Goal: Information Seeking & Learning: Compare options

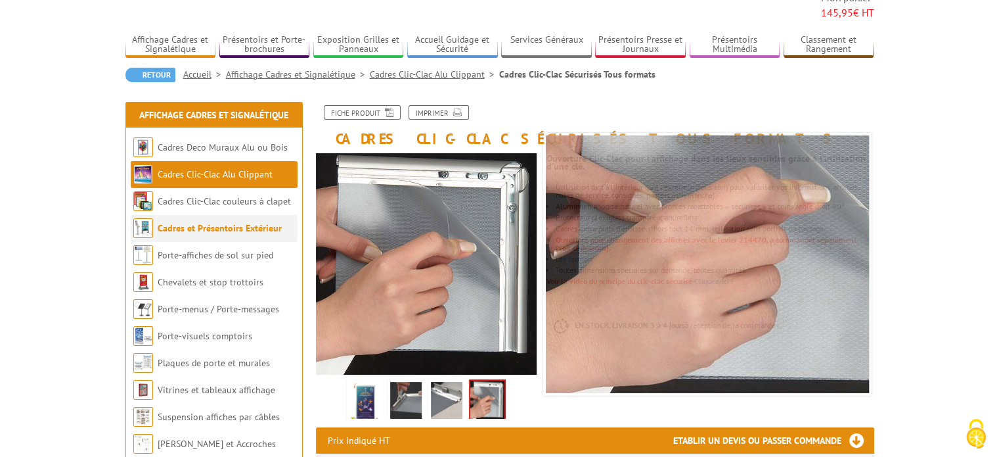
click at [205, 222] on link "Cadres et Présentoirs Extérieur" at bounding box center [220, 228] width 124 height 12
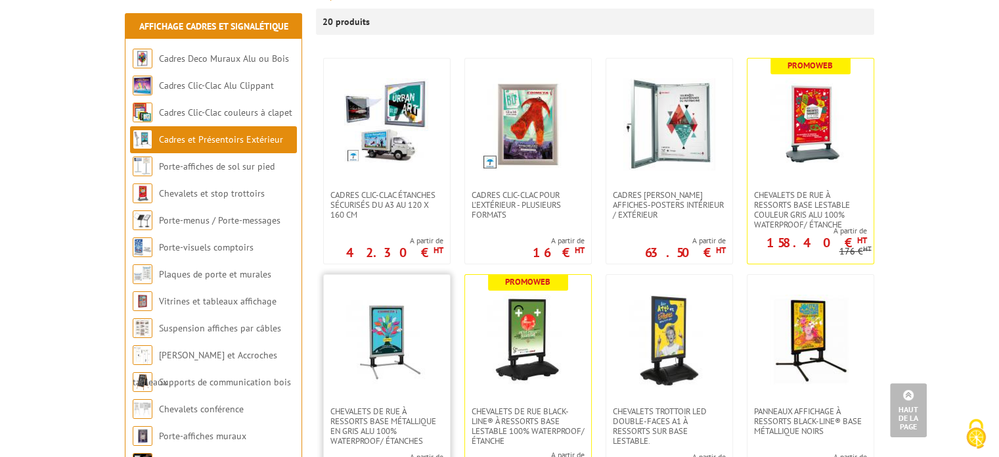
scroll to position [247, 0]
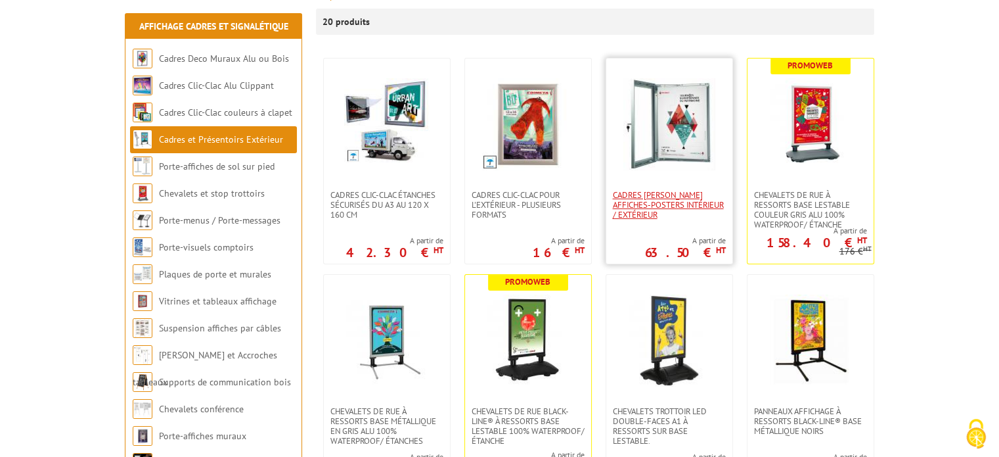
click at [649, 200] on span "Cadres [PERSON_NAME] affiches-posters intérieur / extérieur" at bounding box center [669, 205] width 113 height 30
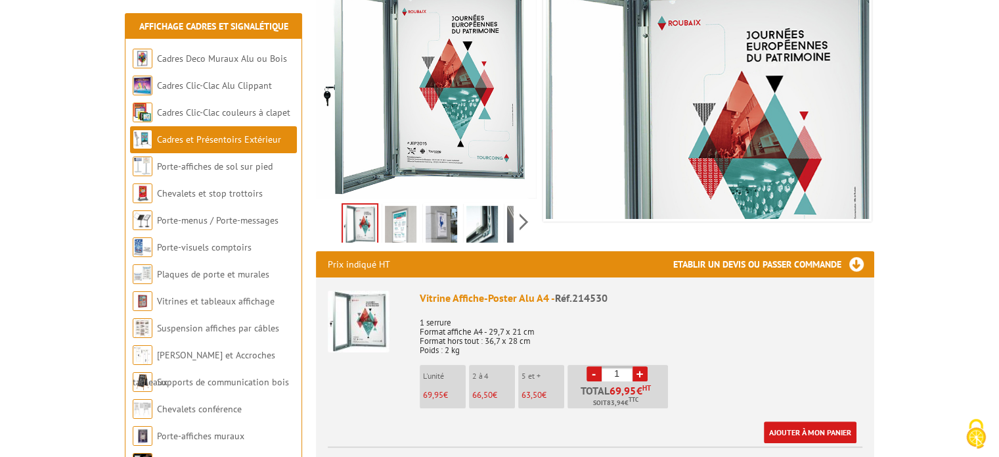
scroll to position [260, 0]
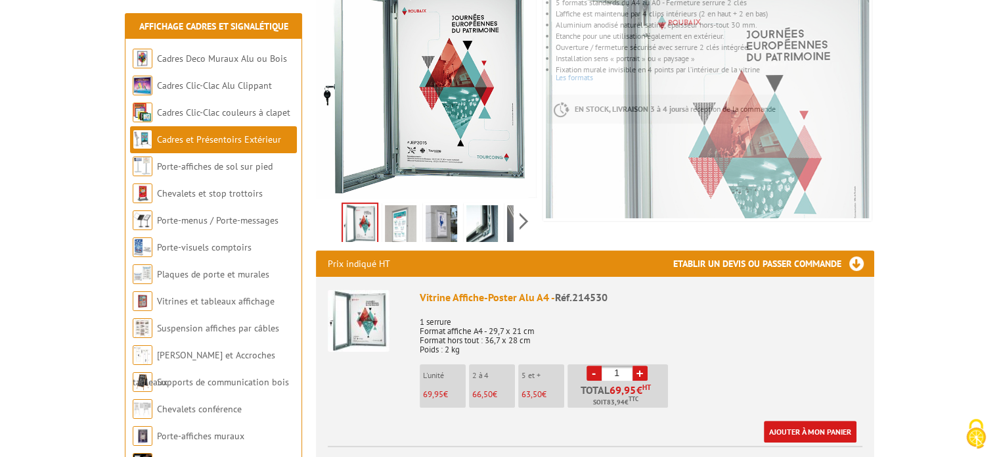
click at [403, 206] on img at bounding box center [401, 225] width 32 height 41
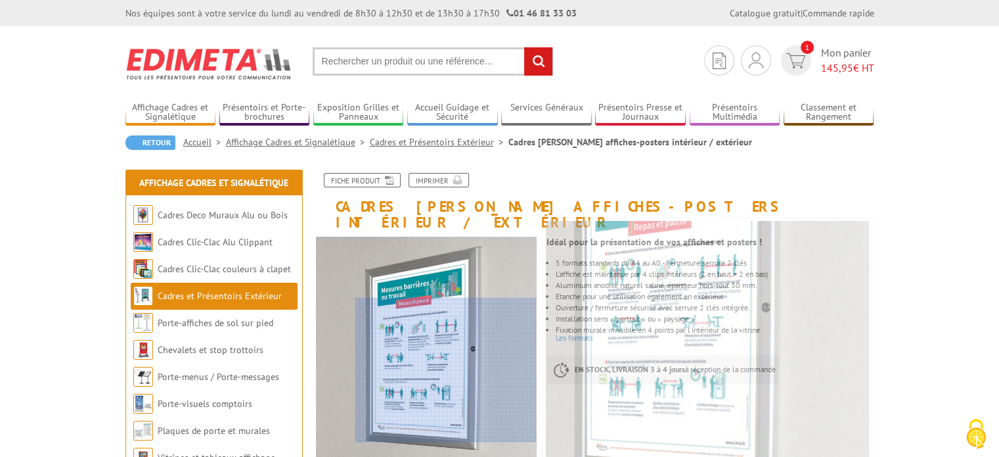
scroll to position [0, 0]
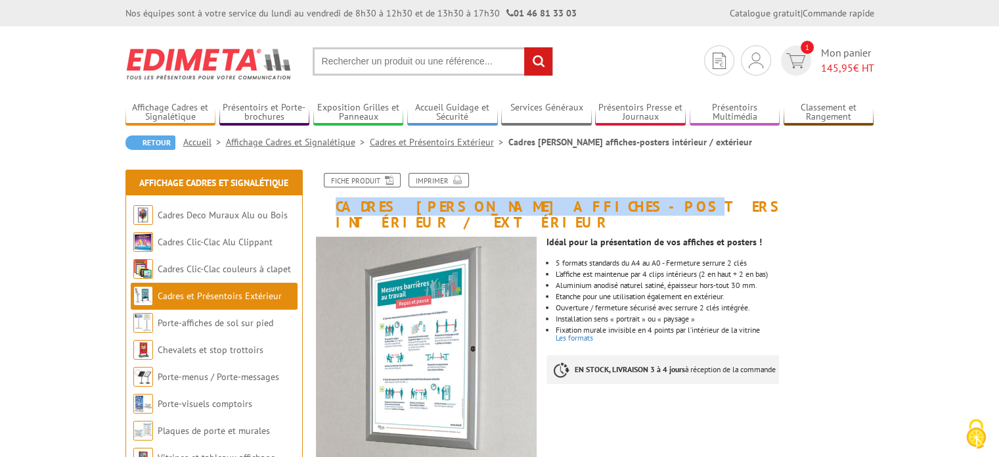
drag, startPoint x: 338, startPoint y: 204, endPoint x: 575, endPoint y: 211, distance: 237.3
click at [575, 211] on h1 "Cadres [PERSON_NAME] affiches-posters intérieur / extérieur" at bounding box center [595, 201] width 578 height 57
copy h1 "Cadres vitrines affiches-posters"
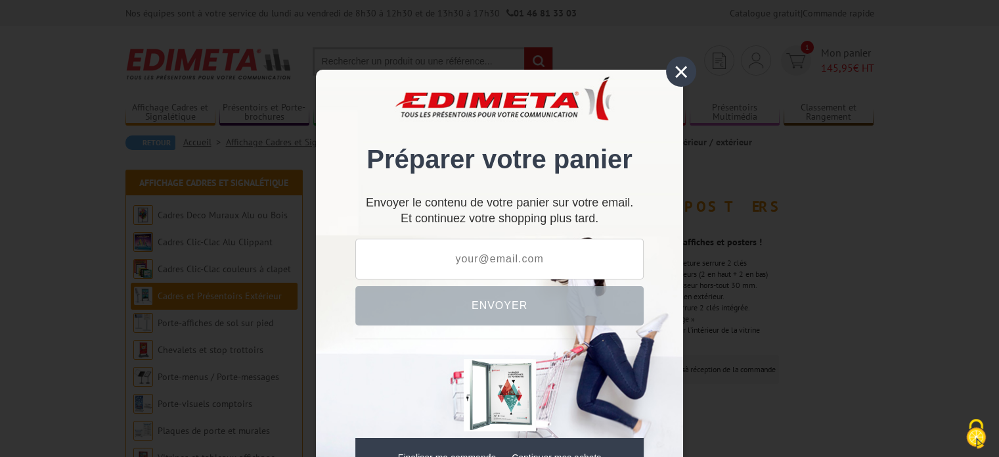
click at [679, 82] on div "×" at bounding box center [681, 71] width 30 height 30
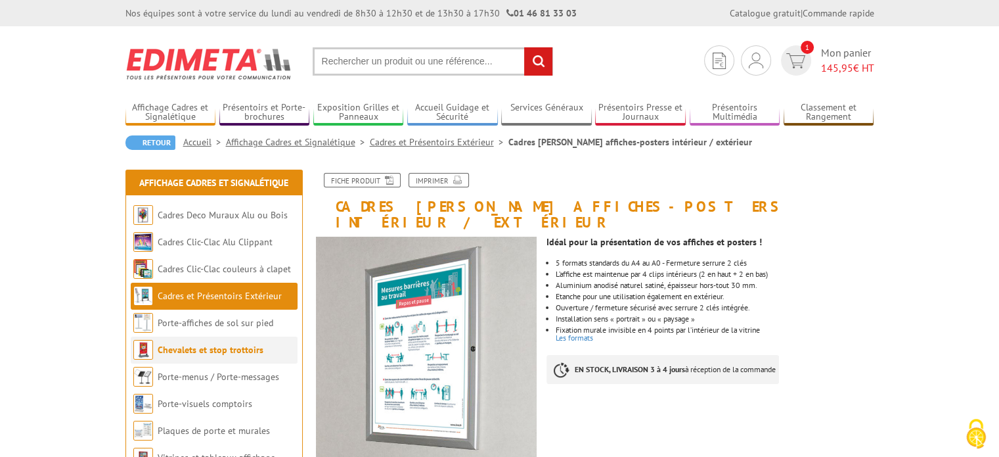
click at [236, 357] on li "Chevalets et stop trottoirs" at bounding box center [214, 349] width 167 height 27
click at [230, 357] on li "Chevalets et stop trottoirs" at bounding box center [214, 349] width 167 height 27
click at [210, 349] on link "Chevalets et stop trottoirs" at bounding box center [211, 350] width 106 height 12
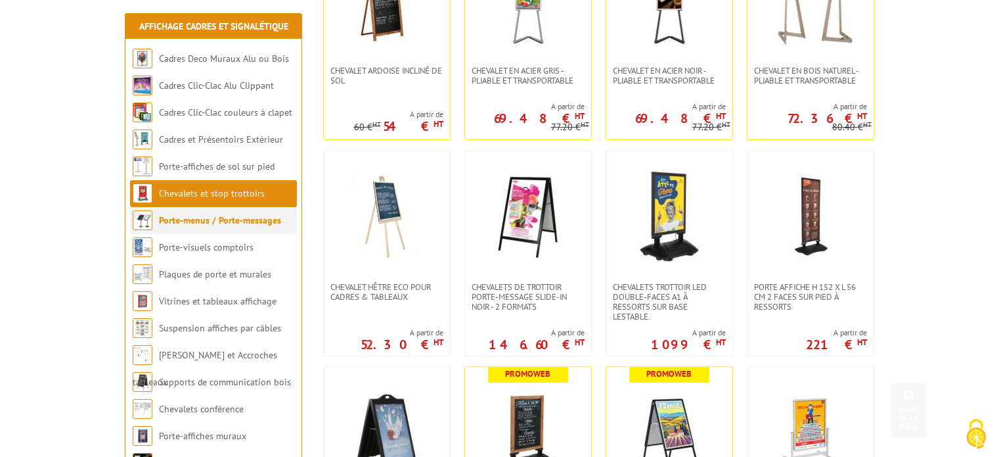
scroll to position [434, 0]
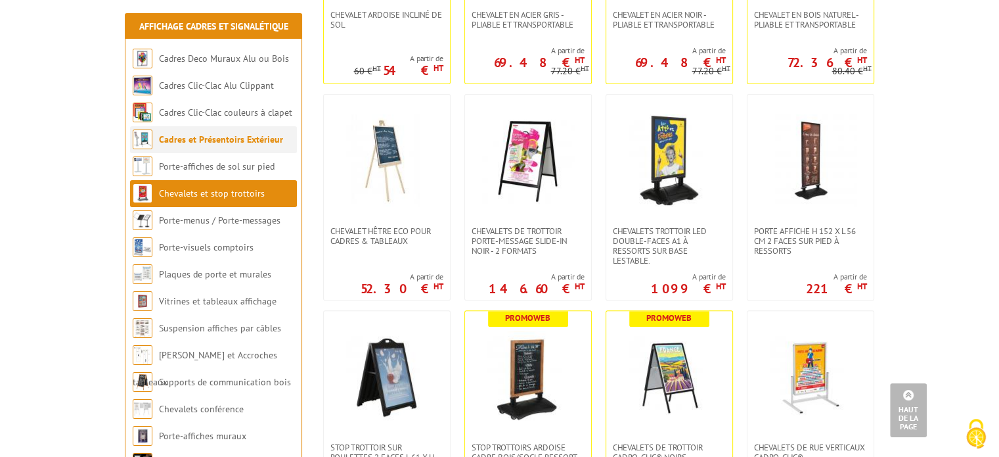
click at [191, 142] on link "Cadres et Présentoirs Extérieur" at bounding box center [221, 139] width 124 height 12
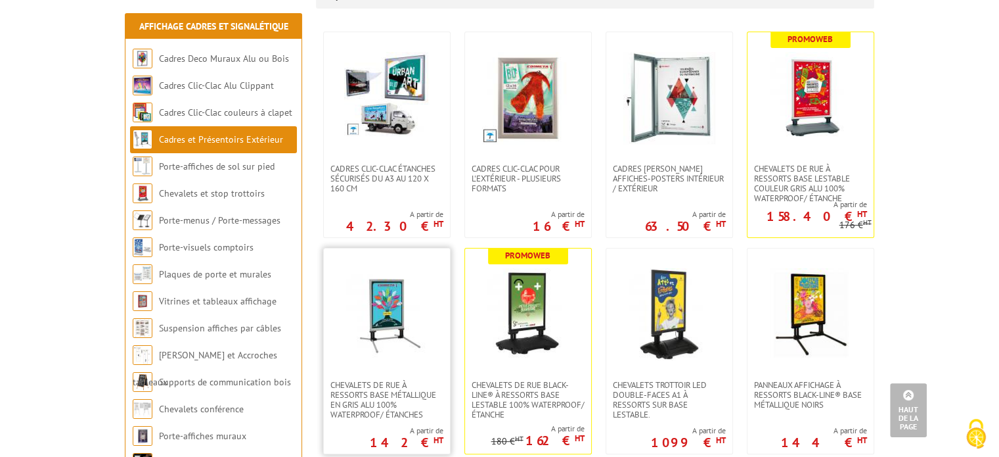
scroll to position [290, 0]
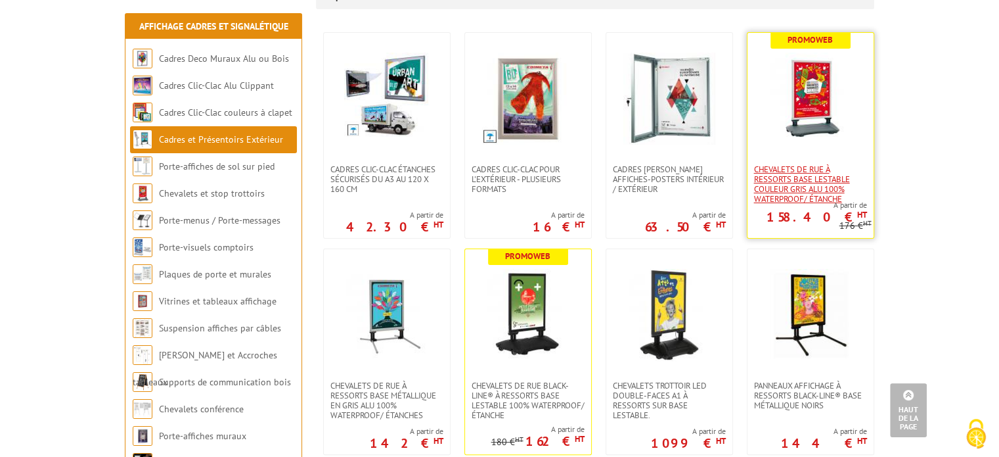
click at [788, 164] on span "Chevalets de rue à ressorts base lestable couleur Gris Alu 100% waterproof/ éta…" at bounding box center [810, 183] width 113 height 39
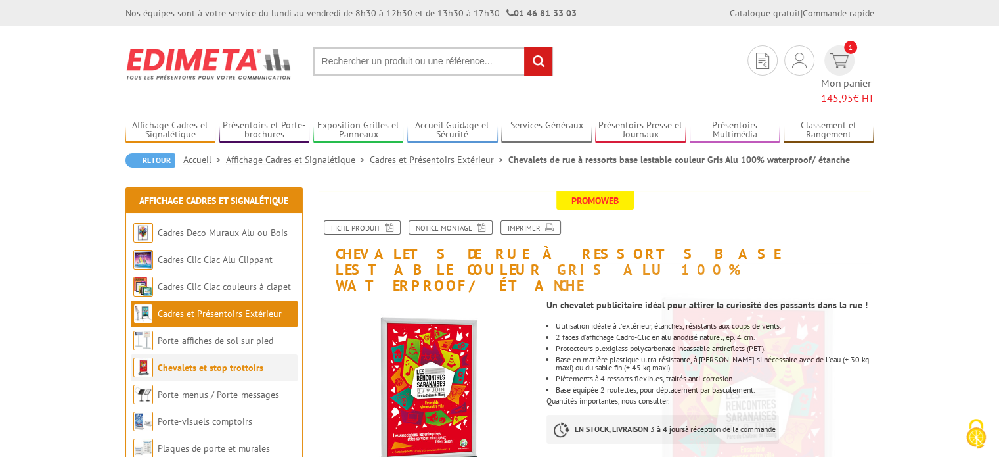
click at [221, 354] on li "Chevalets et stop trottoirs" at bounding box center [214, 367] width 167 height 27
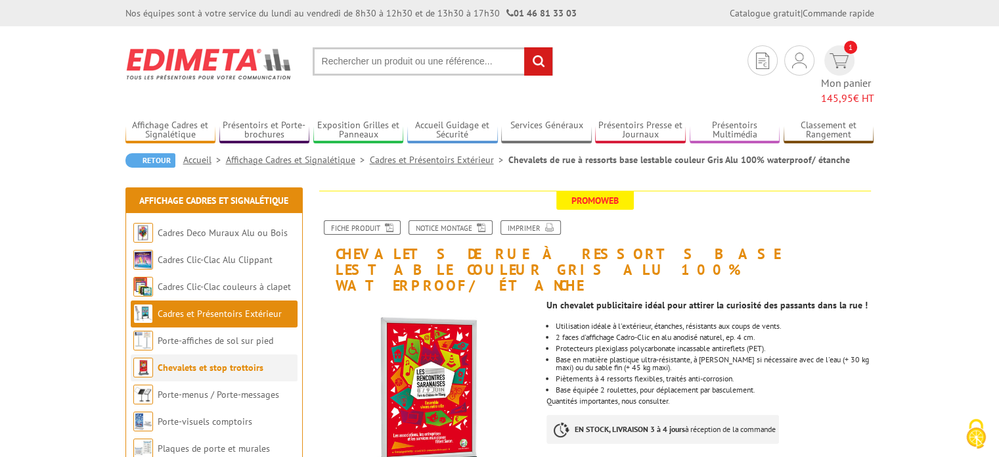
click at [213, 361] on link "Chevalets et stop trottoirs" at bounding box center [211, 367] width 106 height 12
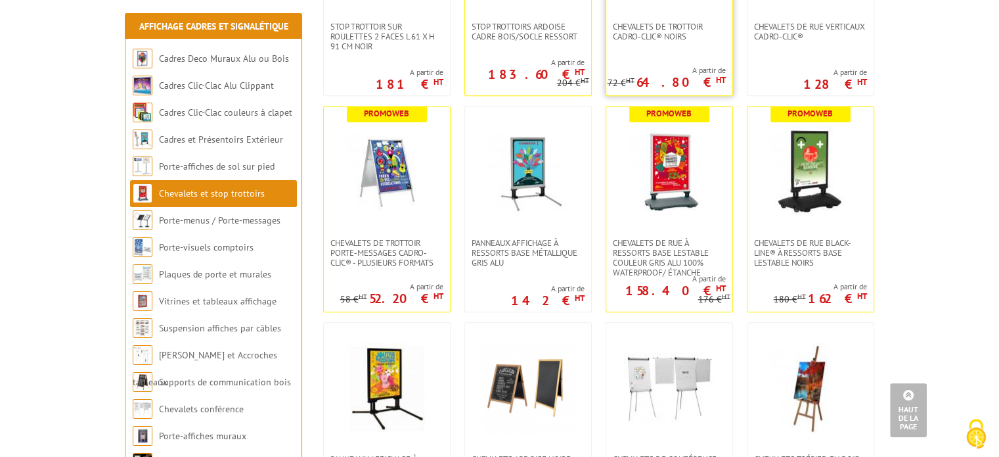
scroll to position [854, 0]
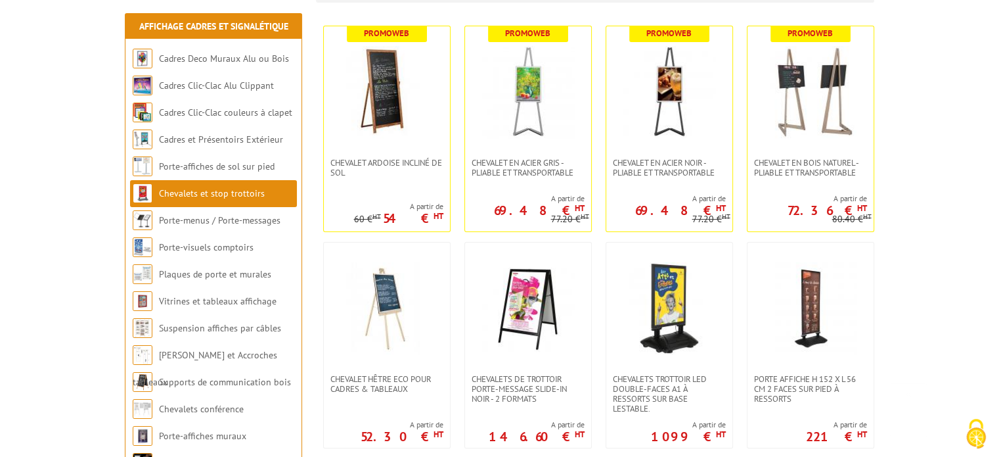
scroll to position [307, 0]
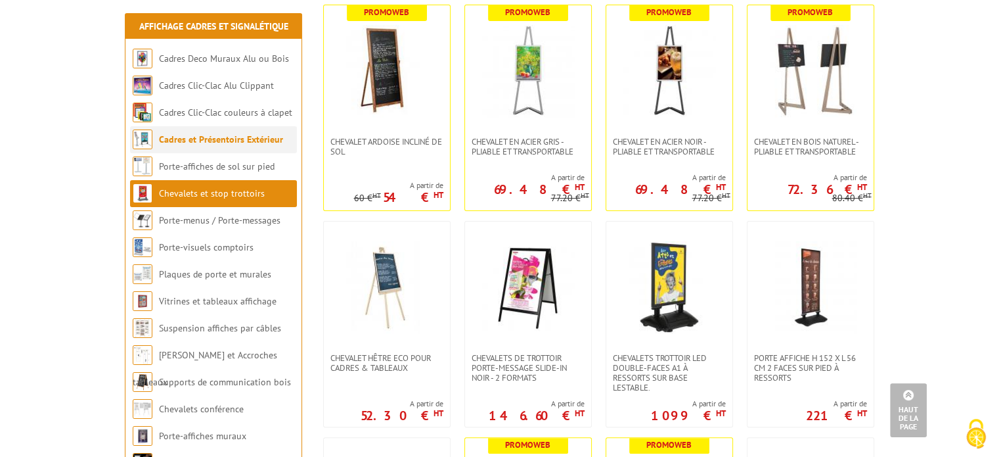
click at [196, 145] on link "Cadres et Présentoirs Extérieur" at bounding box center [221, 139] width 124 height 12
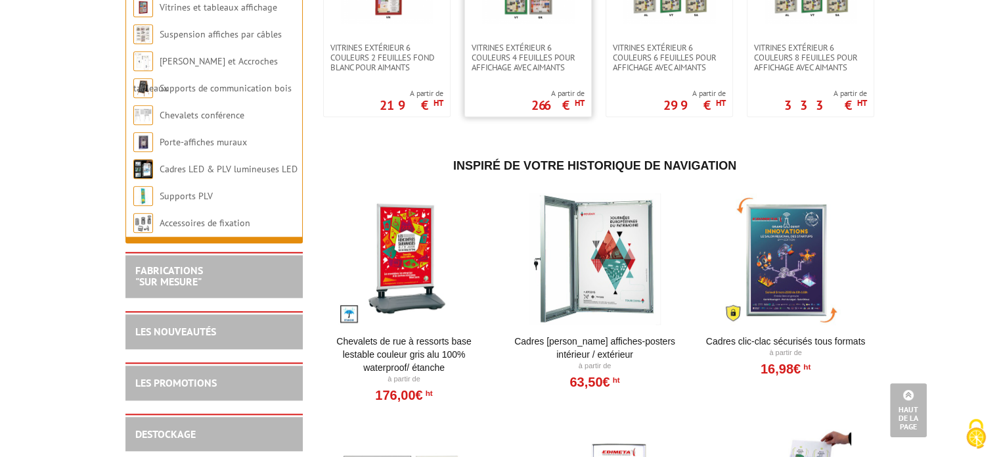
scroll to position [1337, 0]
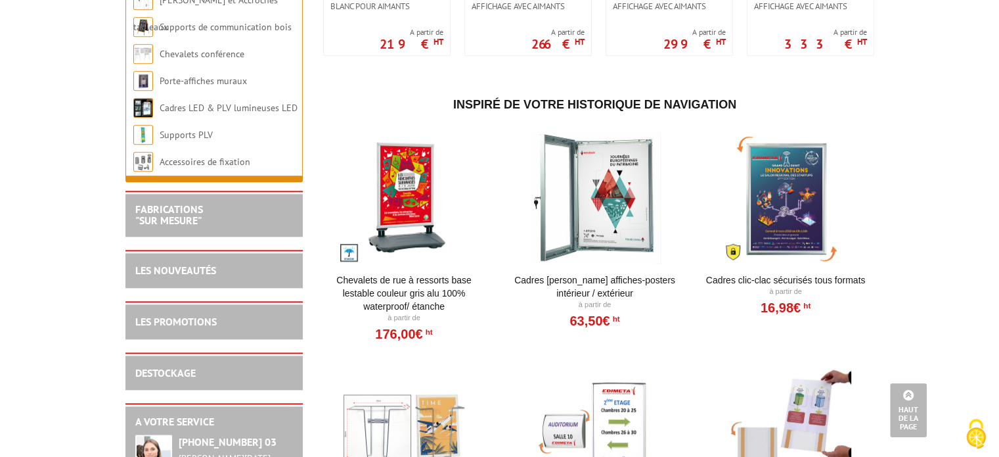
click at [600, 273] on link "Cadres [PERSON_NAME] affiches-posters intérieur / extérieur" at bounding box center [595, 286] width 162 height 26
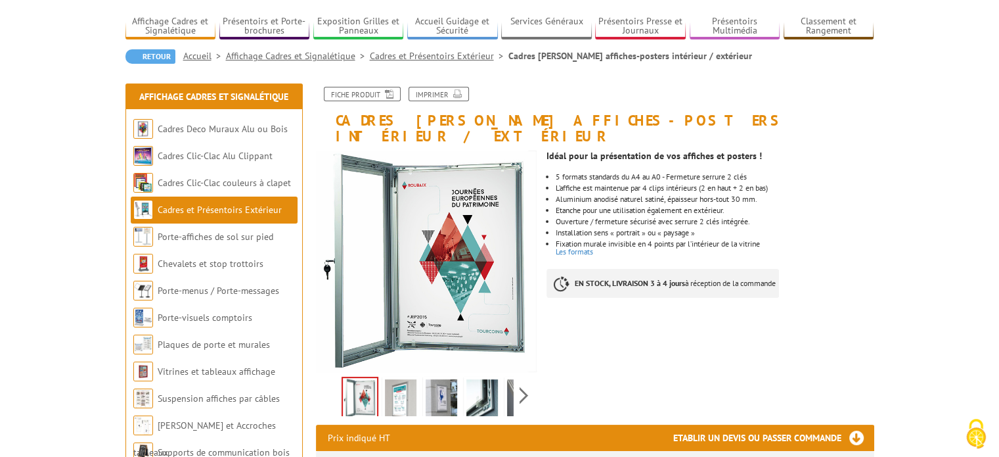
scroll to position [85, 0]
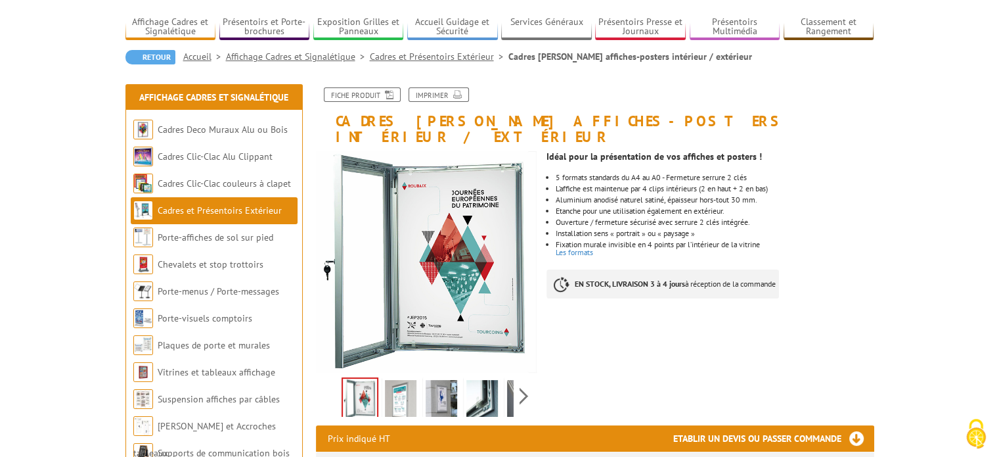
click at [210, 208] on link "Cadres et Présentoirs Extérieur" at bounding box center [220, 210] width 124 height 12
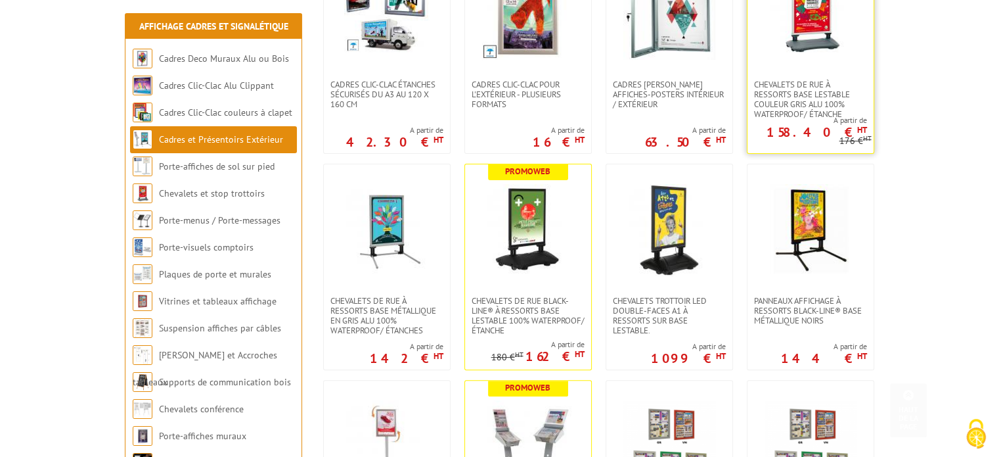
scroll to position [398, 0]
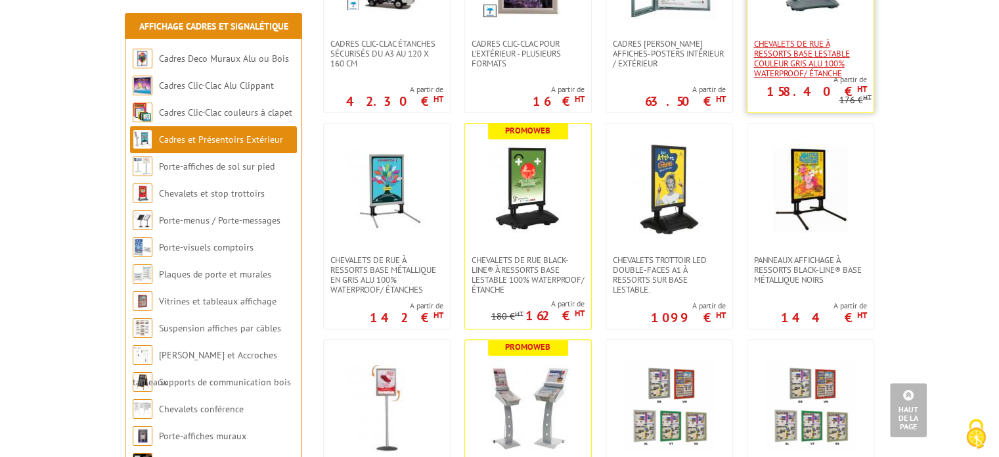
click at [797, 49] on span "Chevalets de rue à ressorts base lestable couleur Gris Alu 100% waterproof/ éta…" at bounding box center [810, 58] width 113 height 39
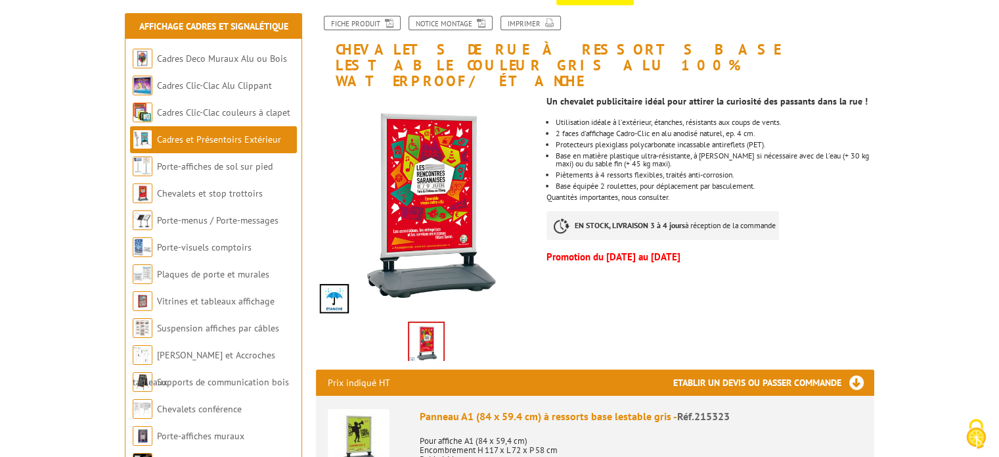
scroll to position [187, 0]
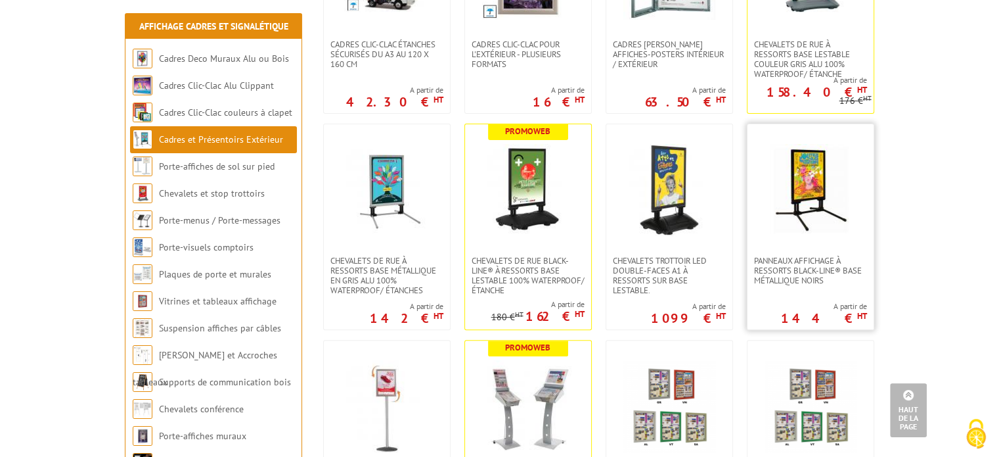
scroll to position [407, 0]
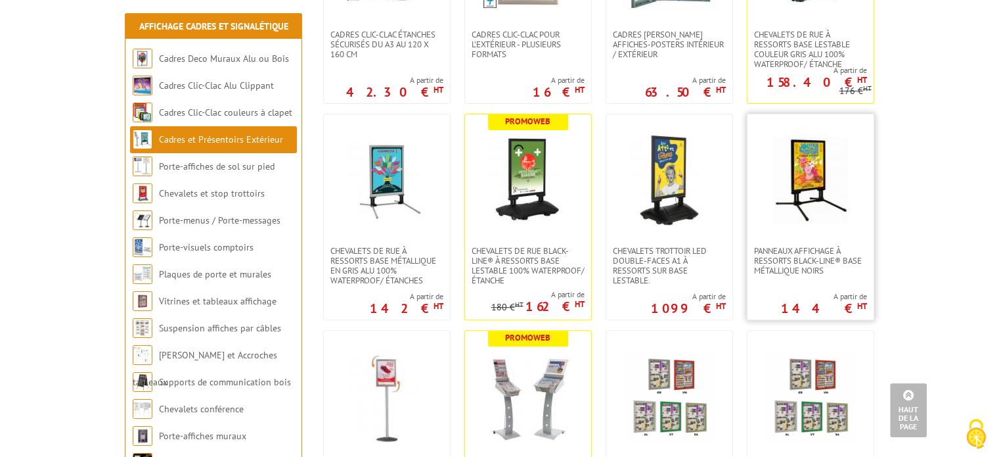
click at [798, 196] on img at bounding box center [811, 180] width 92 height 92
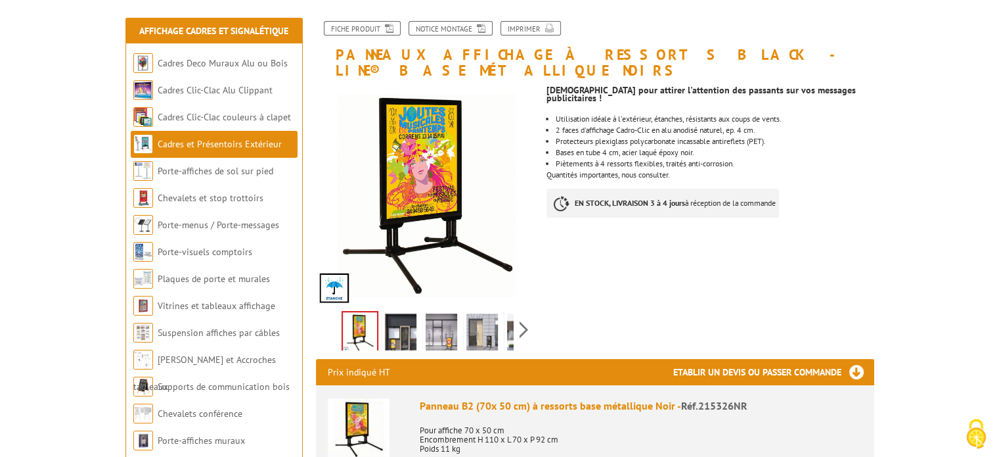
scroll to position [152, 0]
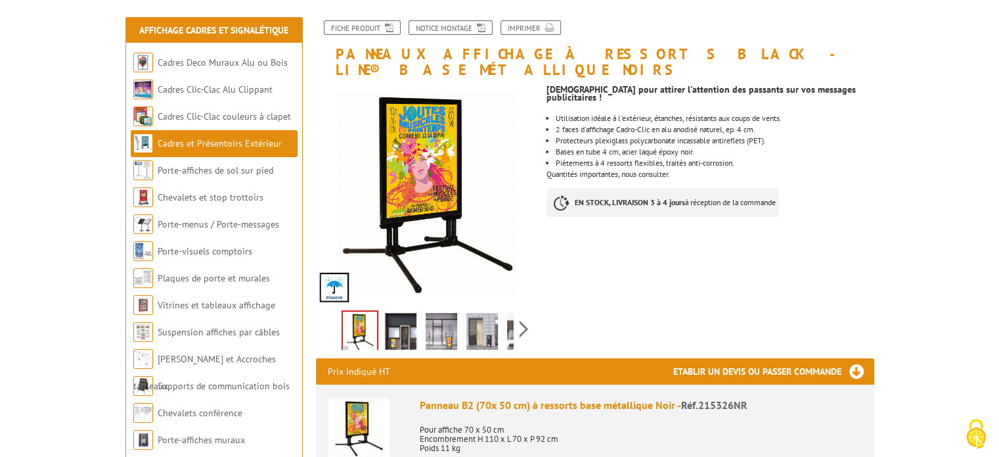
click at [432, 313] on img at bounding box center [442, 333] width 32 height 41
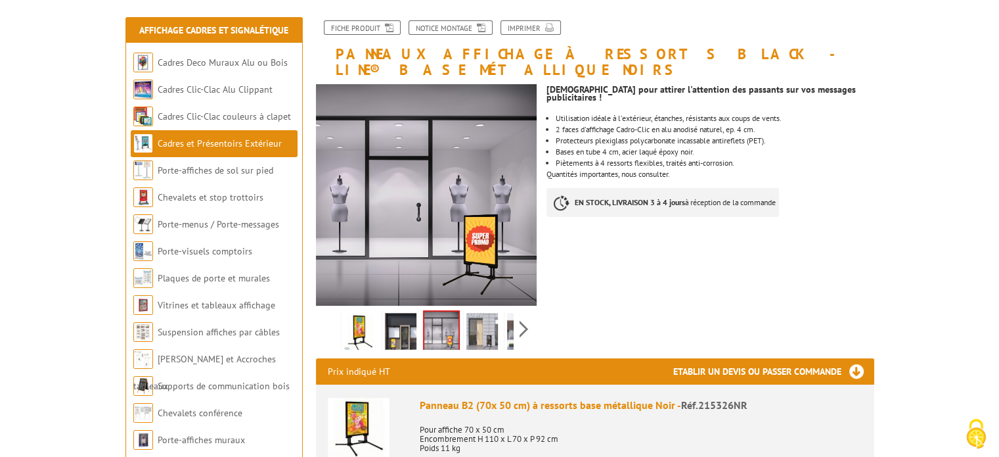
click at [404, 313] on img at bounding box center [401, 333] width 32 height 41
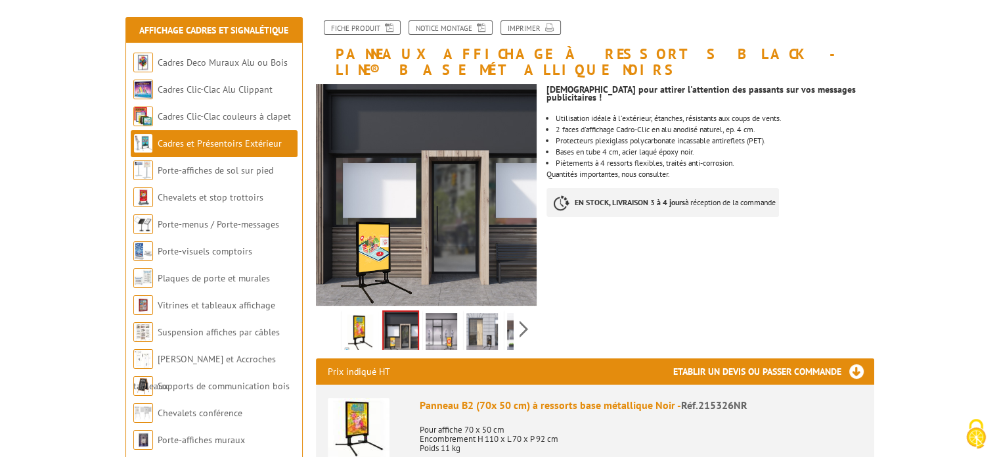
click at [357, 313] on img at bounding box center [360, 333] width 32 height 41
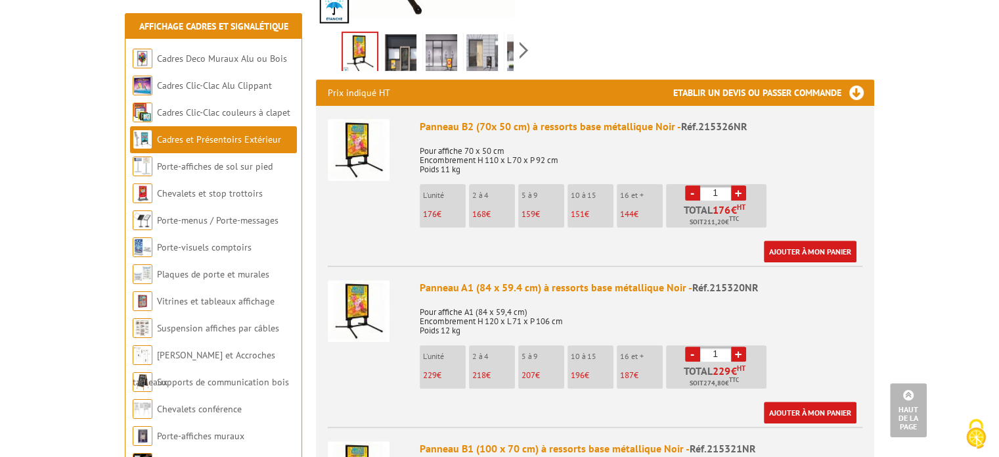
scroll to position [418, 0]
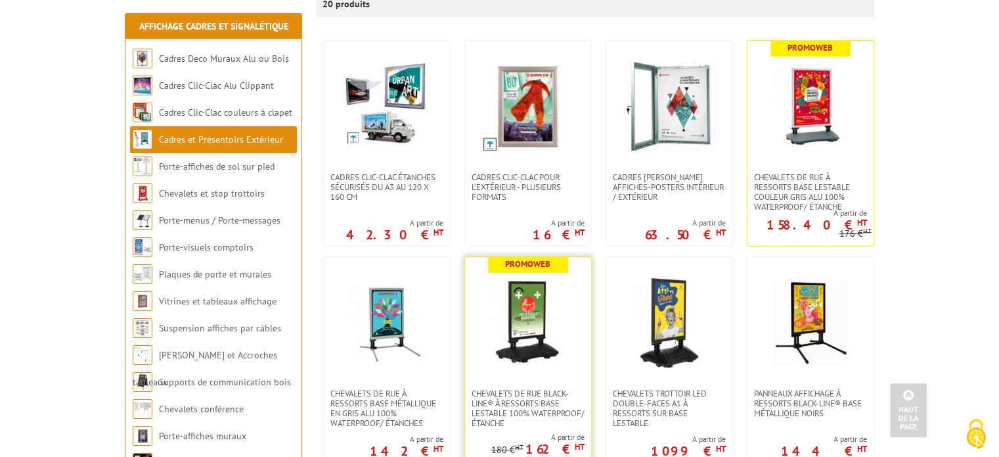
scroll to position [273, 0]
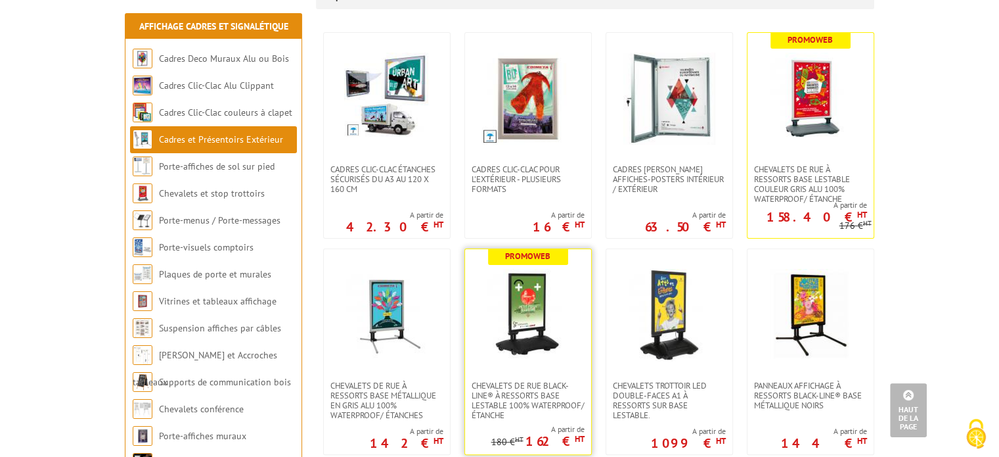
click at [518, 281] on img at bounding box center [528, 315] width 92 height 92
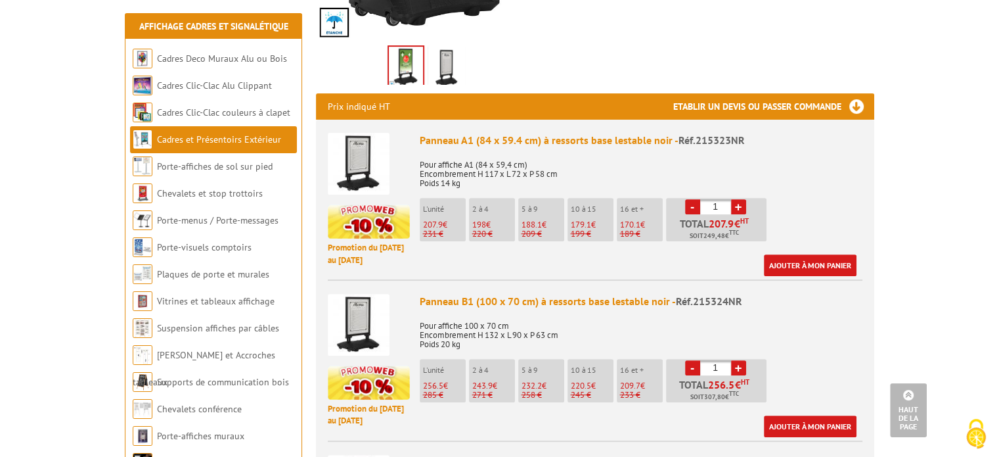
scroll to position [444, 0]
